Goal: Navigation & Orientation: Understand site structure

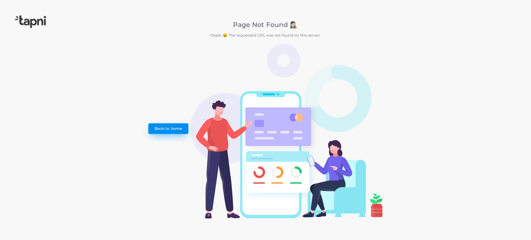
click at [161, 131] on link "Back to home" at bounding box center [168, 128] width 40 height 10
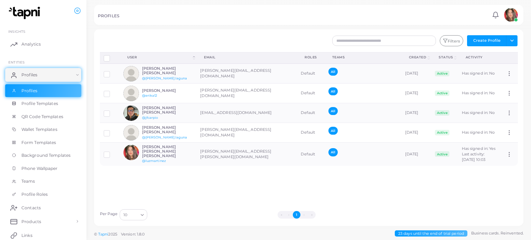
click at [514, 16] on img at bounding box center [511, 15] width 14 height 14
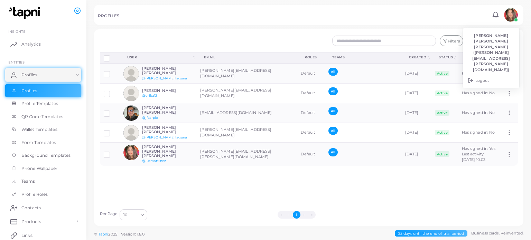
click at [215, 34] on div "Filters Create Profile Toggle dropdown Import Profiles Invite Profiles Export P…" at bounding box center [308, 127] width 429 height 197
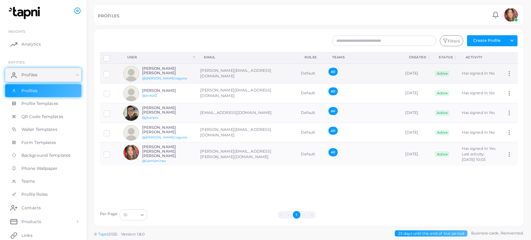
click at [224, 75] on td "[PERSON_NAME][EMAIL_ADDRESS][DOMAIN_NAME]" at bounding box center [246, 74] width 101 height 20
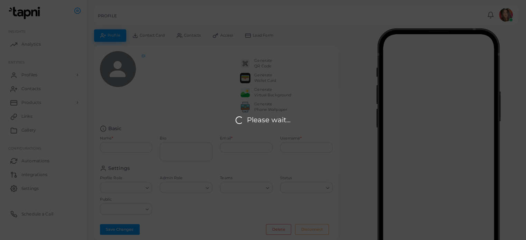
type input "**********"
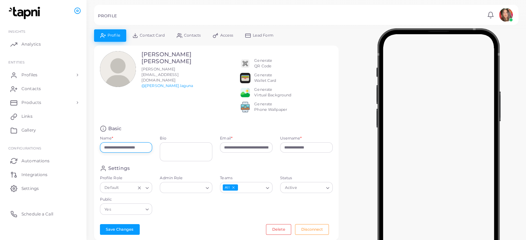
click at [117, 152] on input "**********" at bounding box center [126, 147] width 53 height 10
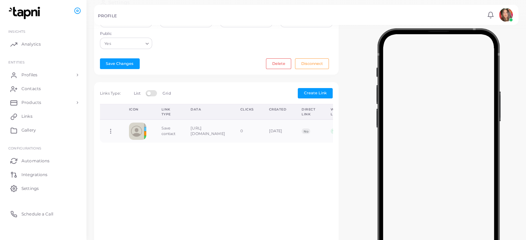
scroll to position [181, 0]
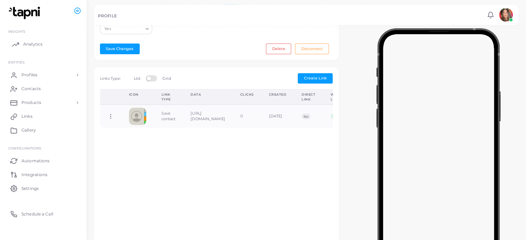
click at [60, 41] on link "Analytics" at bounding box center [43, 44] width 76 height 14
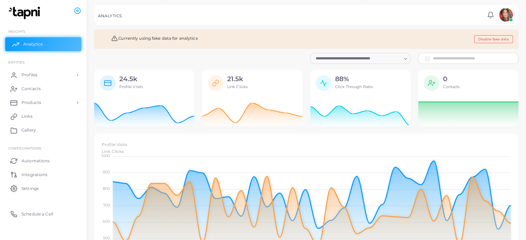
scroll to position [6, 6]
click at [33, 90] on span "Contacts" at bounding box center [32, 89] width 19 height 6
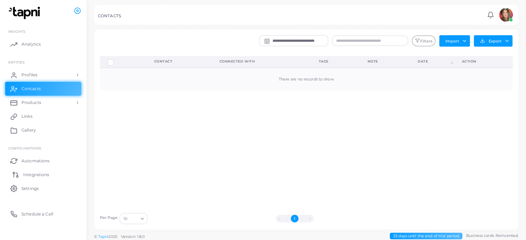
click at [45, 175] on span "Integrations" at bounding box center [36, 175] width 26 height 6
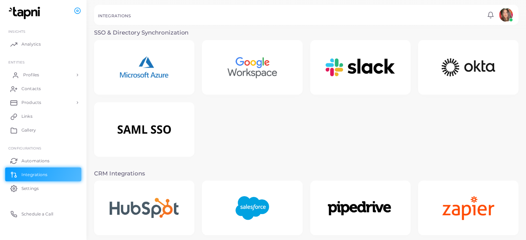
click at [41, 76] on link "Profiles" at bounding box center [43, 75] width 76 height 14
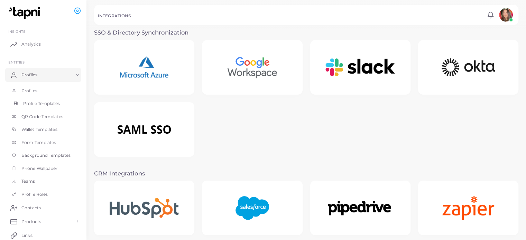
click at [37, 108] on link "Profile Templates" at bounding box center [43, 103] width 76 height 13
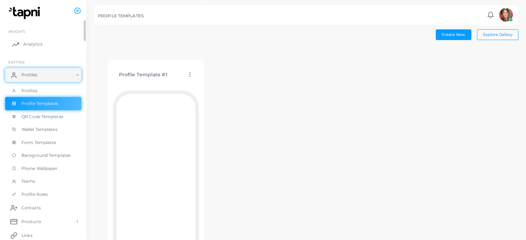
click at [41, 44] on span "Analytics" at bounding box center [32, 44] width 19 height 6
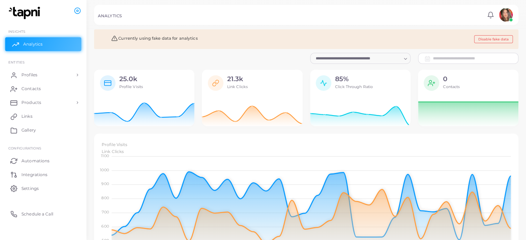
scroll to position [6, 6]
